Goal: Information Seeking & Learning: Learn about a topic

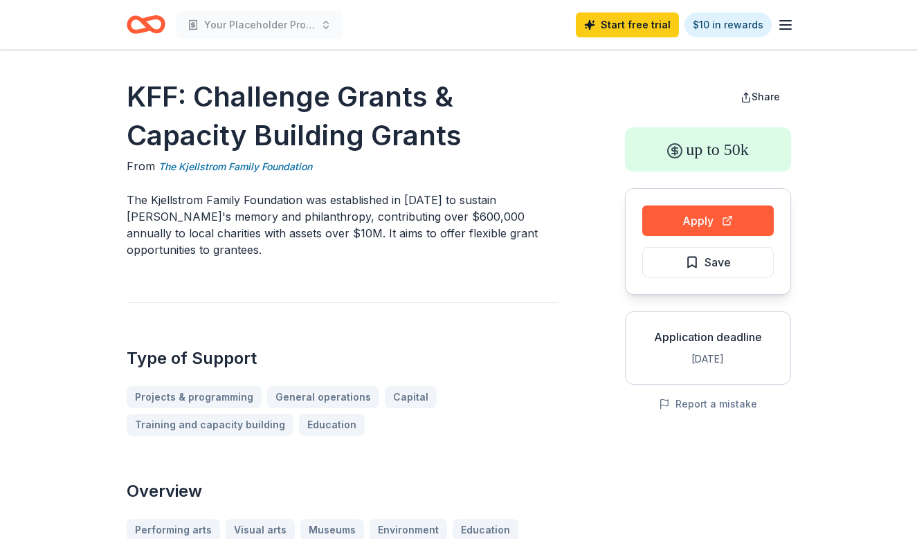
scroll to position [30, 0]
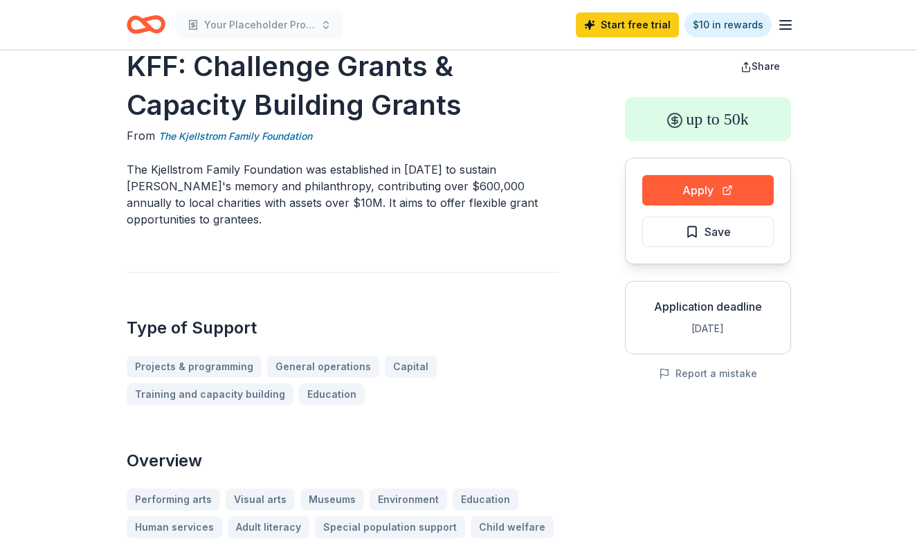
click at [157, 30] on icon "Home" at bounding box center [151, 24] width 21 height 14
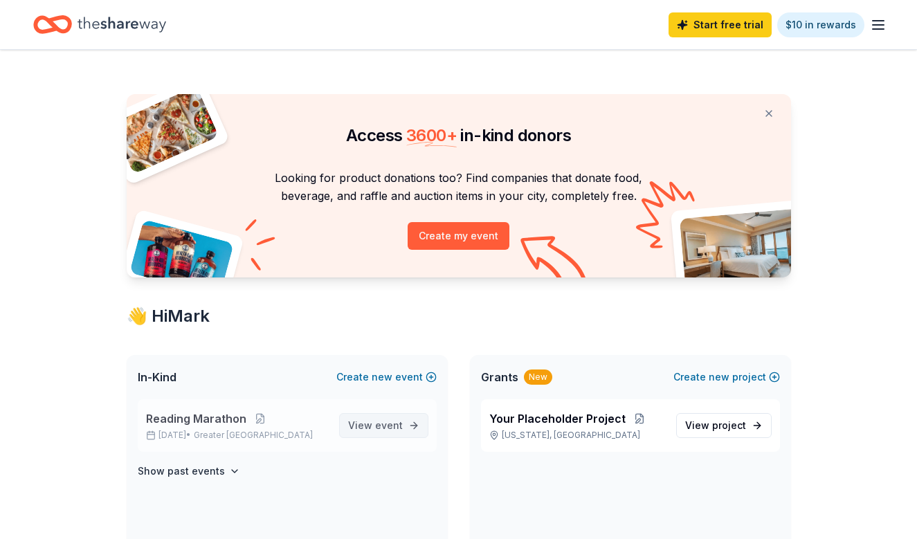
click at [367, 424] on span "View event" at bounding box center [375, 425] width 55 height 17
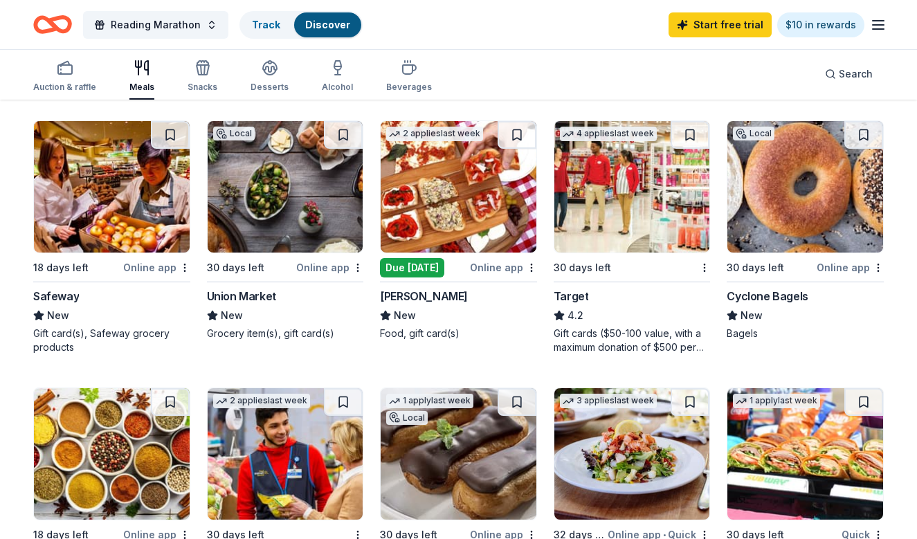
scroll to position [329, 0]
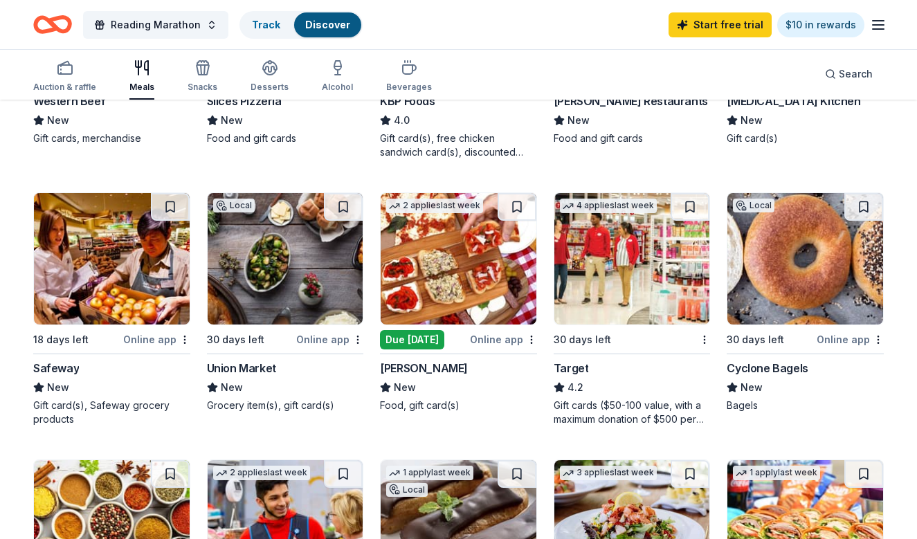
click at [824, 270] on img at bounding box center [805, 258] width 156 height 131
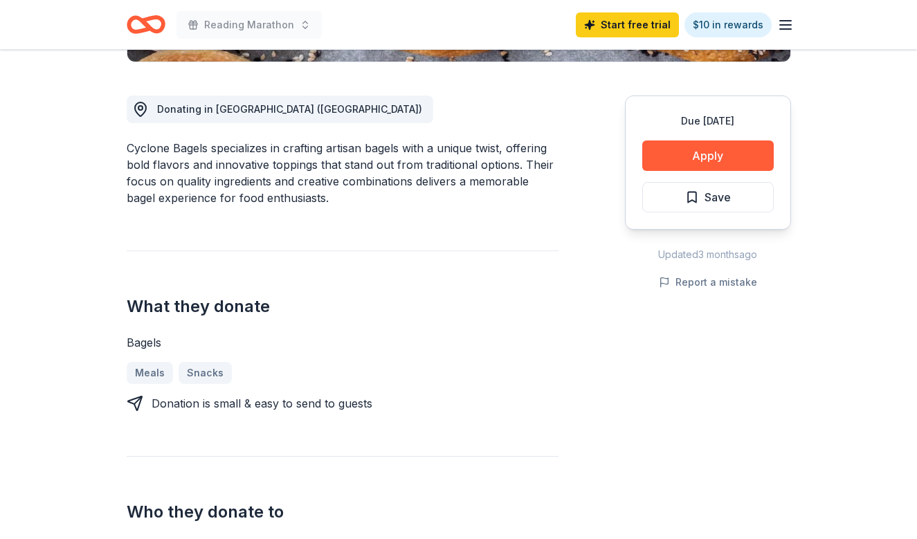
scroll to position [369, 0]
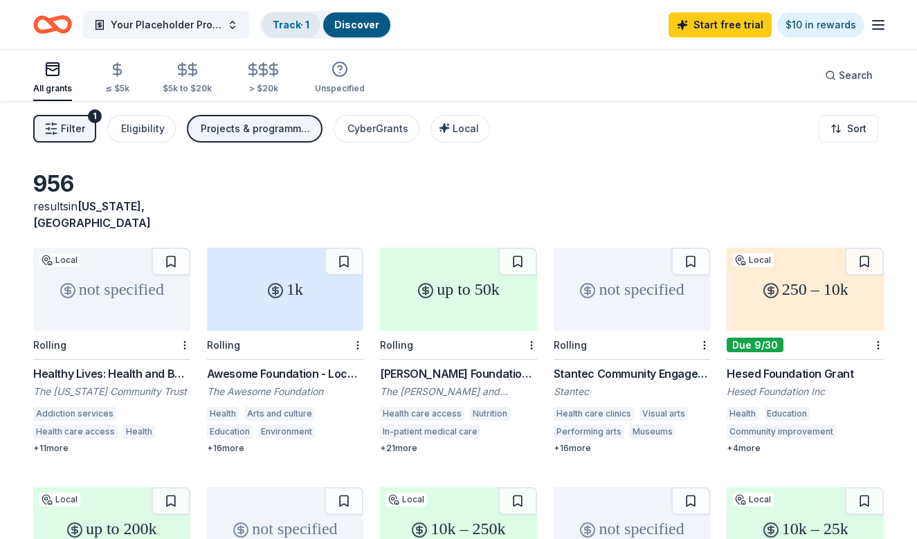
click at [304, 24] on link "Track · 1" at bounding box center [291, 25] width 37 height 12
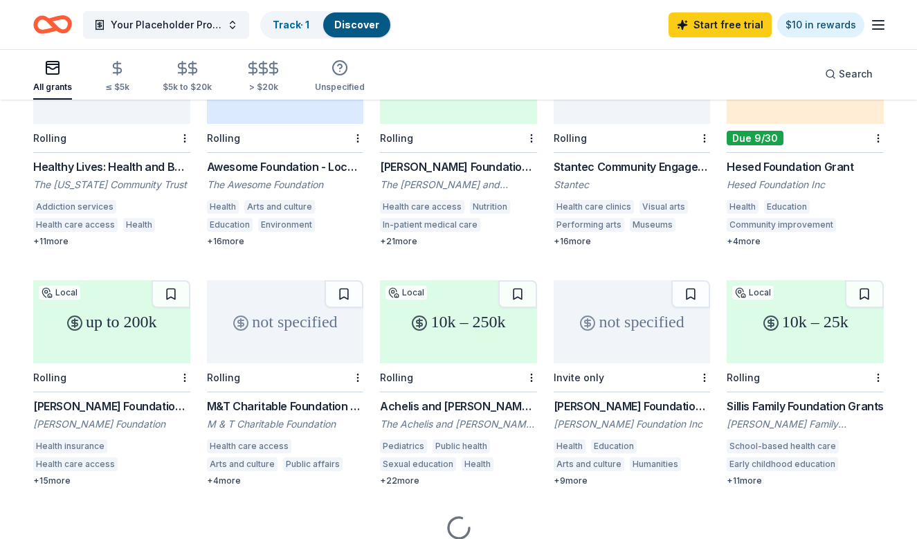
scroll to position [208, 0]
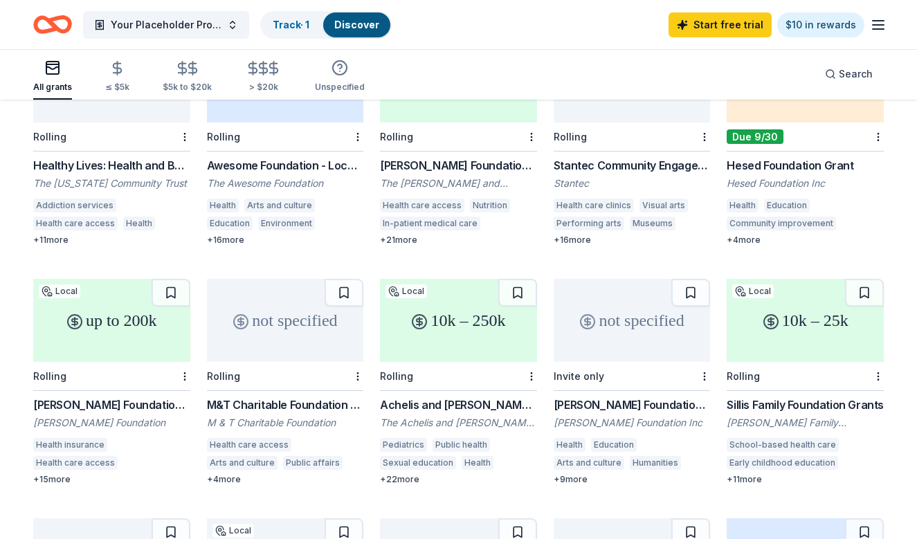
click at [114, 316] on div "up to 200k" at bounding box center [111, 320] width 157 height 83
